Goal: Find specific page/section: Find specific page/section

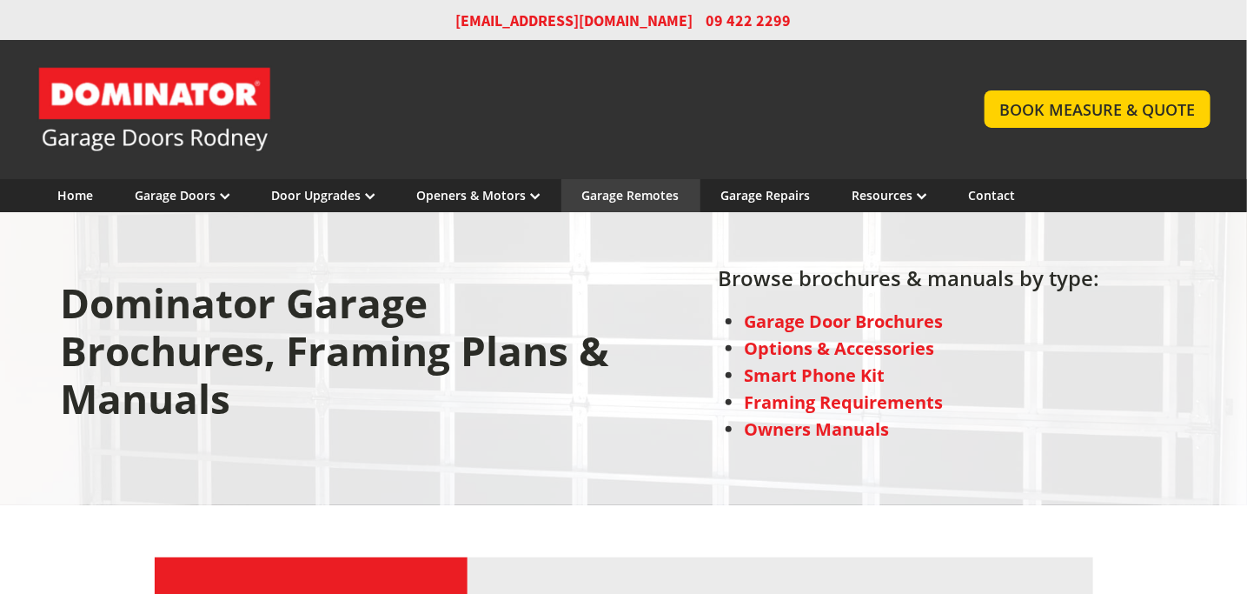
click at [625, 191] on link "Garage Remotes" at bounding box center [630, 195] width 97 height 17
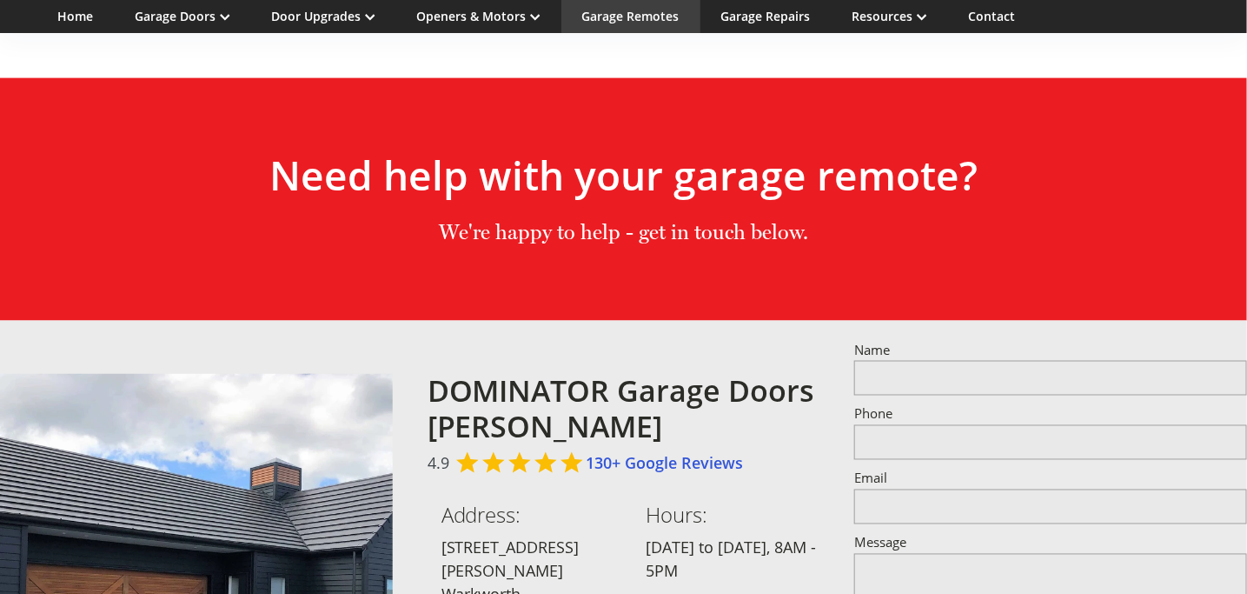
scroll to position [787, 0]
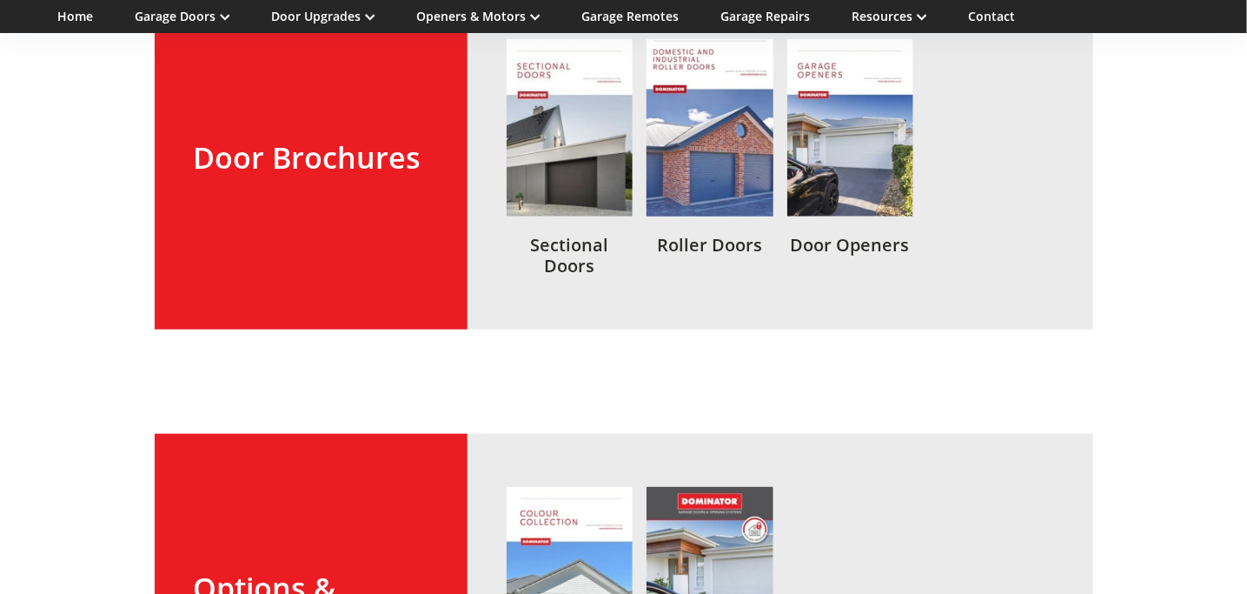
scroll to position [348, 0]
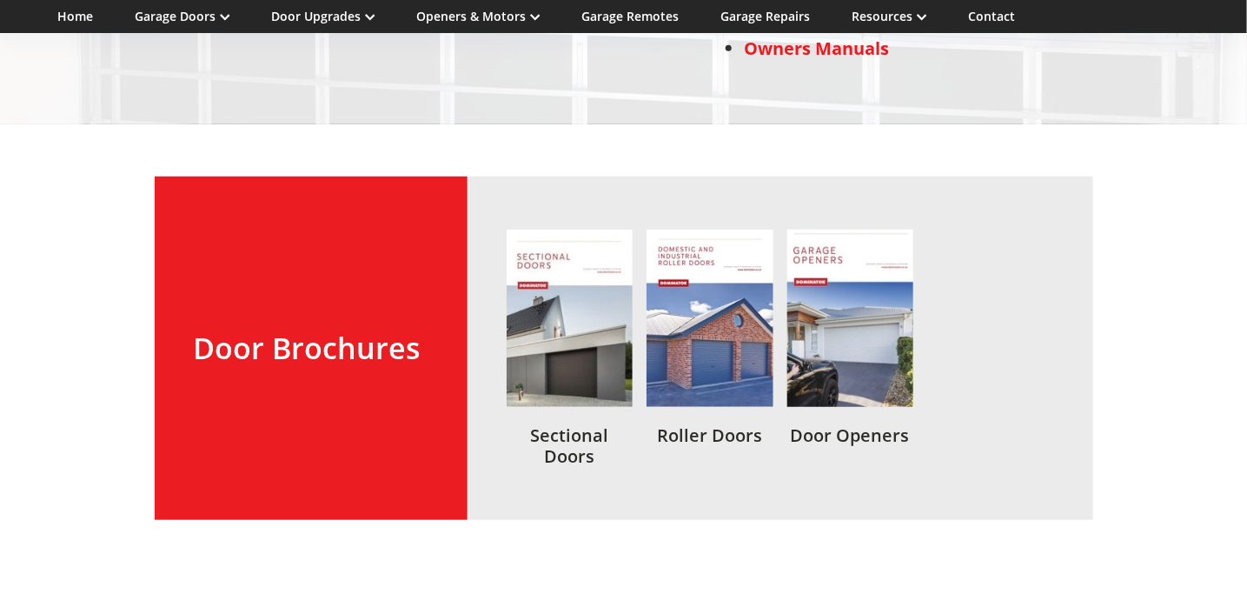
click at [823, 270] on link at bounding box center [850, 347] width 127 height 237
